Goal: Transaction & Acquisition: Obtain resource

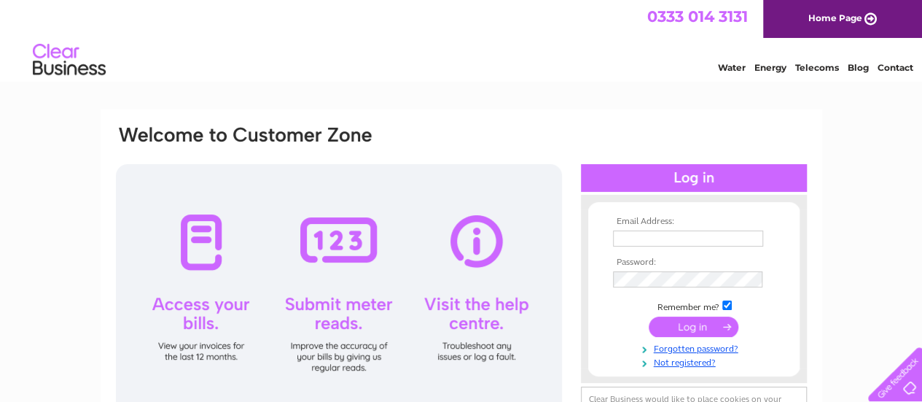
click at [639, 244] on input "text" at bounding box center [688, 238] width 150 height 16
type input "[EMAIL_ADDRESS][DOMAIN_NAME]"
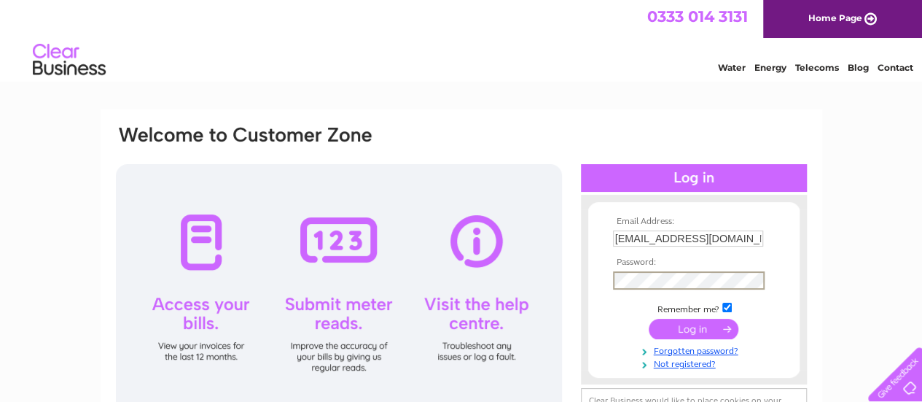
click at [689, 324] on input "submit" at bounding box center [694, 328] width 90 height 20
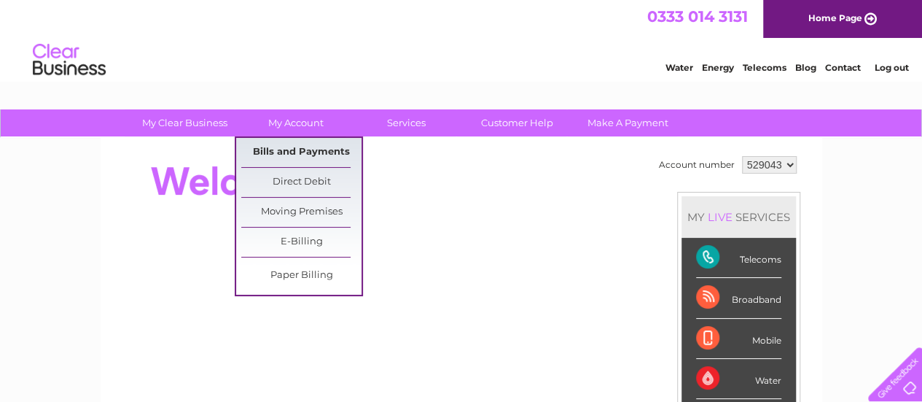
click at [281, 147] on link "Bills and Payments" at bounding box center [301, 152] width 120 height 29
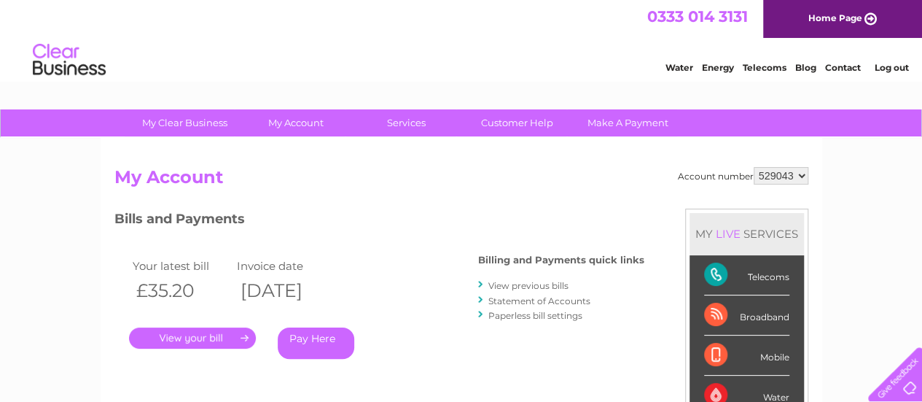
click at [189, 336] on link "." at bounding box center [192, 337] width 127 height 21
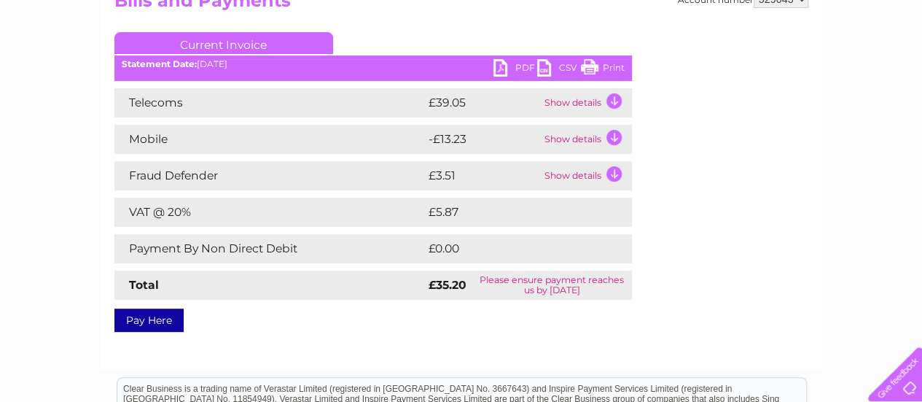
scroll to position [146, 0]
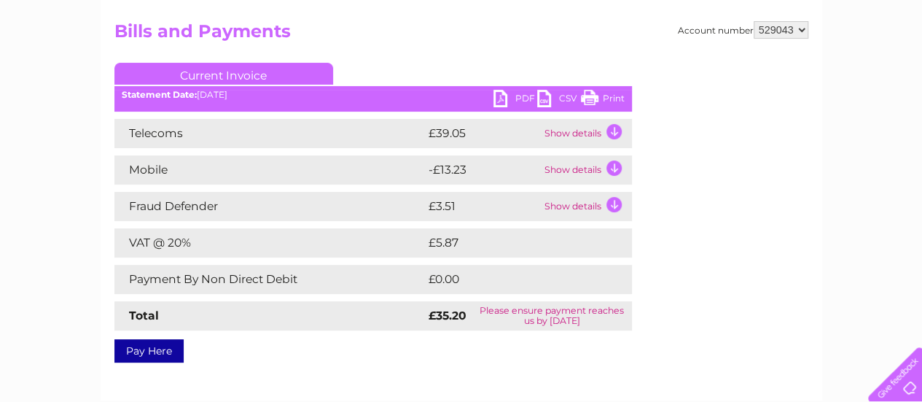
click at [509, 95] on link "PDF" at bounding box center [515, 100] width 44 height 21
click at [505, 98] on link "PDF" at bounding box center [515, 100] width 44 height 21
